Goal: Book appointment/travel/reservation

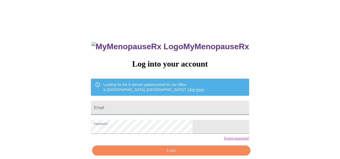
click at [142, 103] on input "Email" at bounding box center [170, 108] width 158 height 14
type input "[EMAIL_ADDRESS][DOMAIN_NAME]"
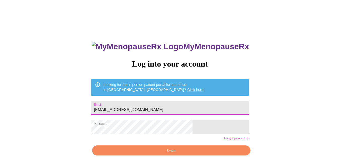
click at [167, 155] on button "Login" at bounding box center [171, 151] width 158 height 10
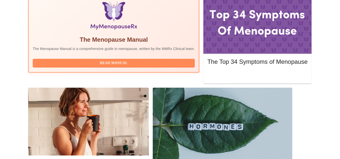
scroll to position [177, 0]
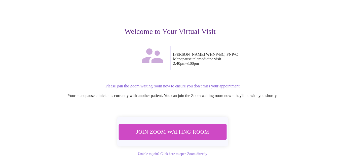
scroll to position [51, 0]
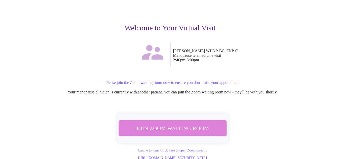
click at [196, 124] on span "Join Zoom Waiting Room" at bounding box center [172, 129] width 96 height 10
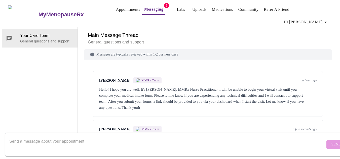
scroll to position [17, 0]
